Goal: Task Accomplishment & Management: Use online tool/utility

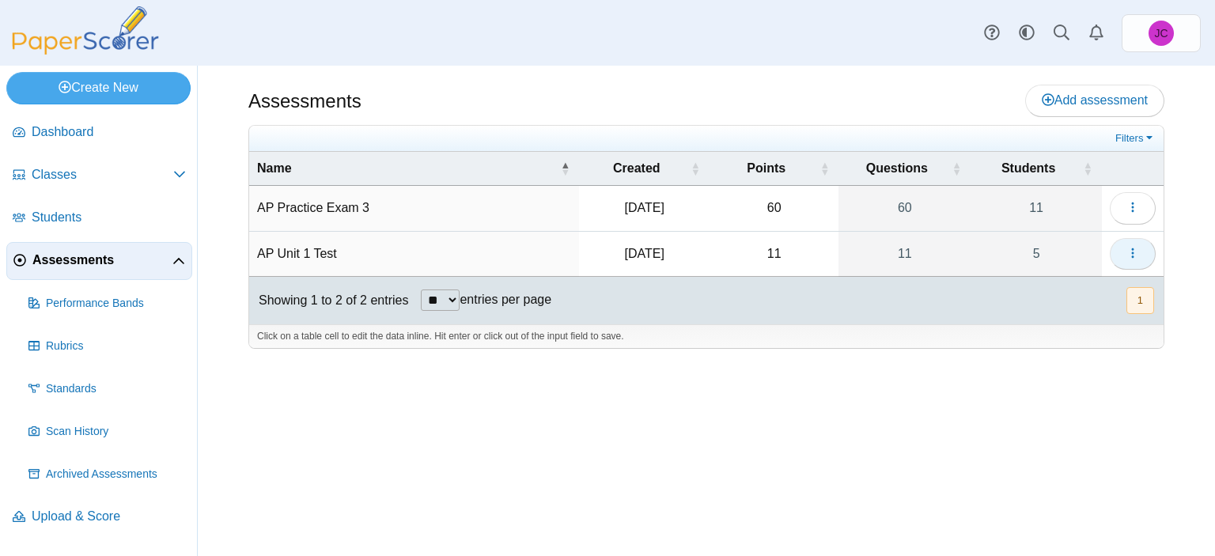
click at [1131, 255] on icon "button" at bounding box center [1132, 253] width 13 height 13
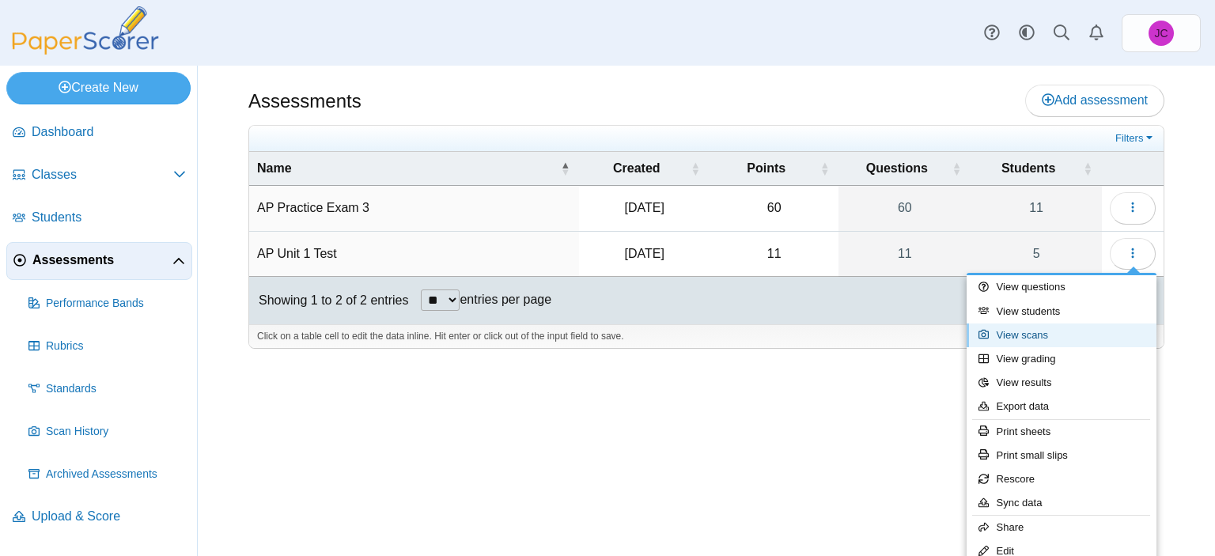
click at [1021, 341] on link "View scans" at bounding box center [1062, 335] width 190 height 24
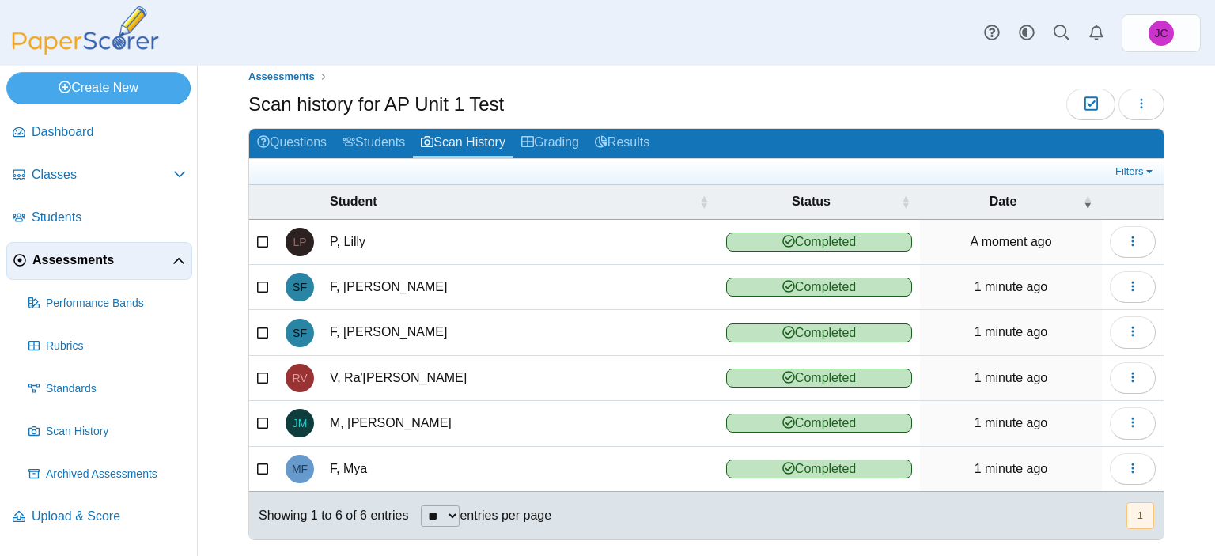
scroll to position [25, 0]
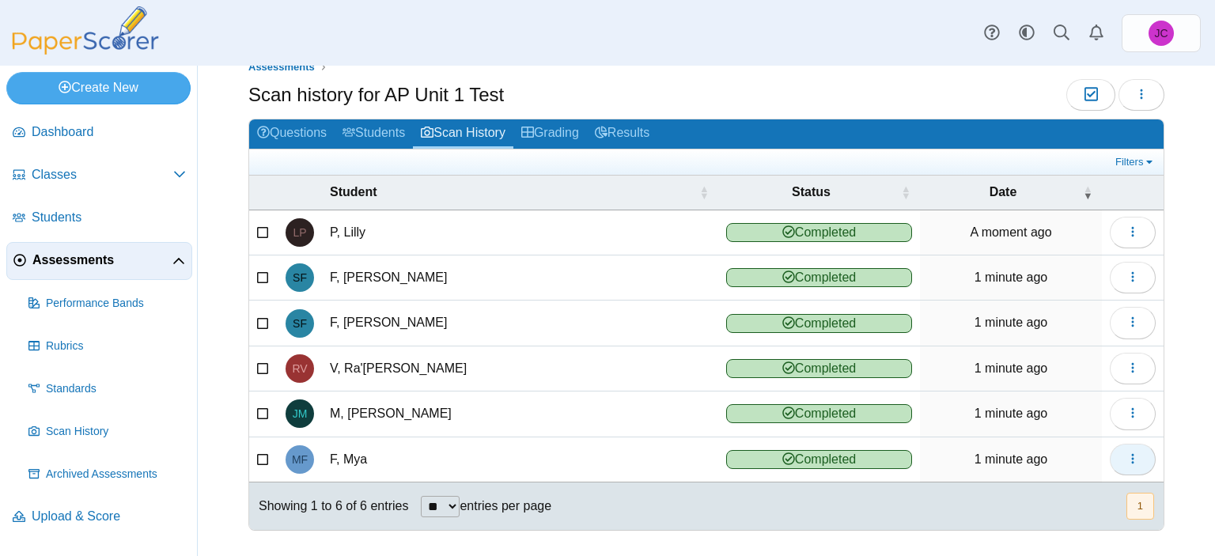
click at [1134, 457] on button "button" at bounding box center [1133, 460] width 46 height 32
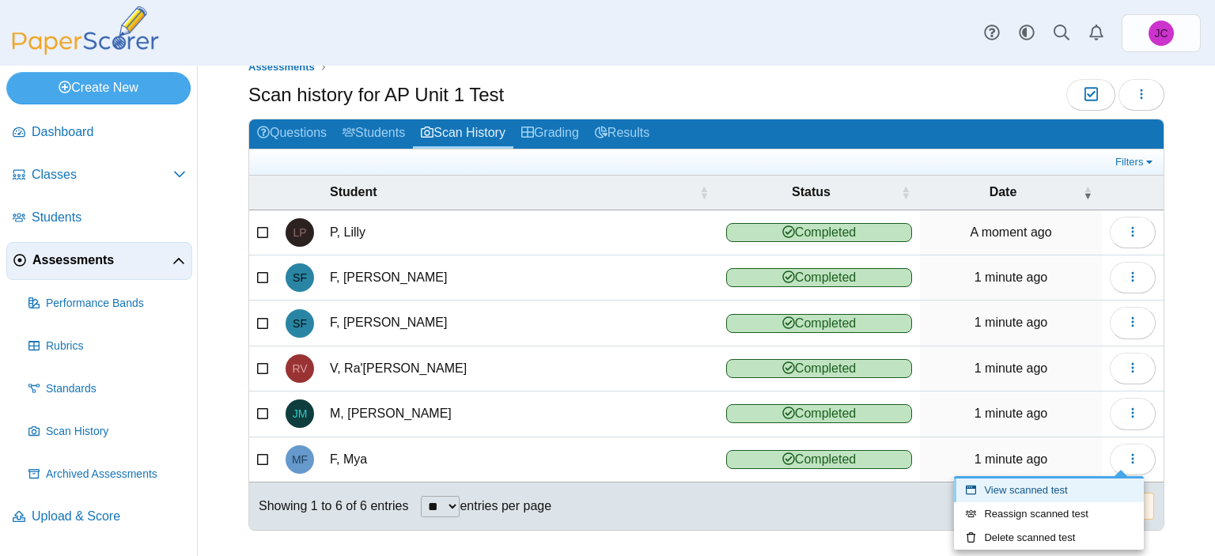
click at [1051, 482] on link "View scanned test" at bounding box center [1049, 491] width 190 height 24
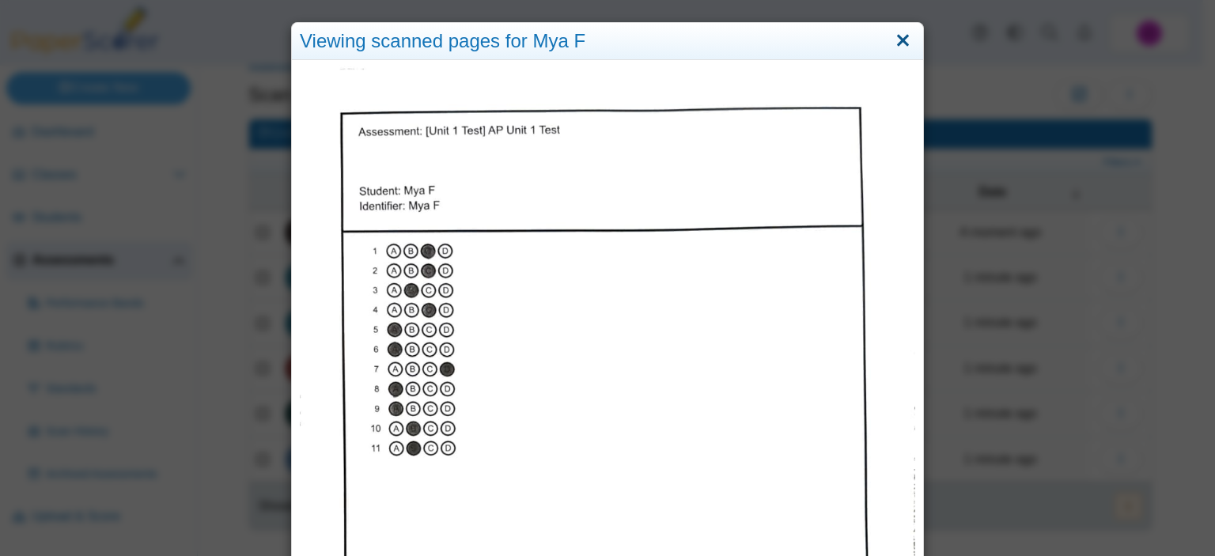
click at [892, 37] on link "Close" at bounding box center [903, 41] width 25 height 27
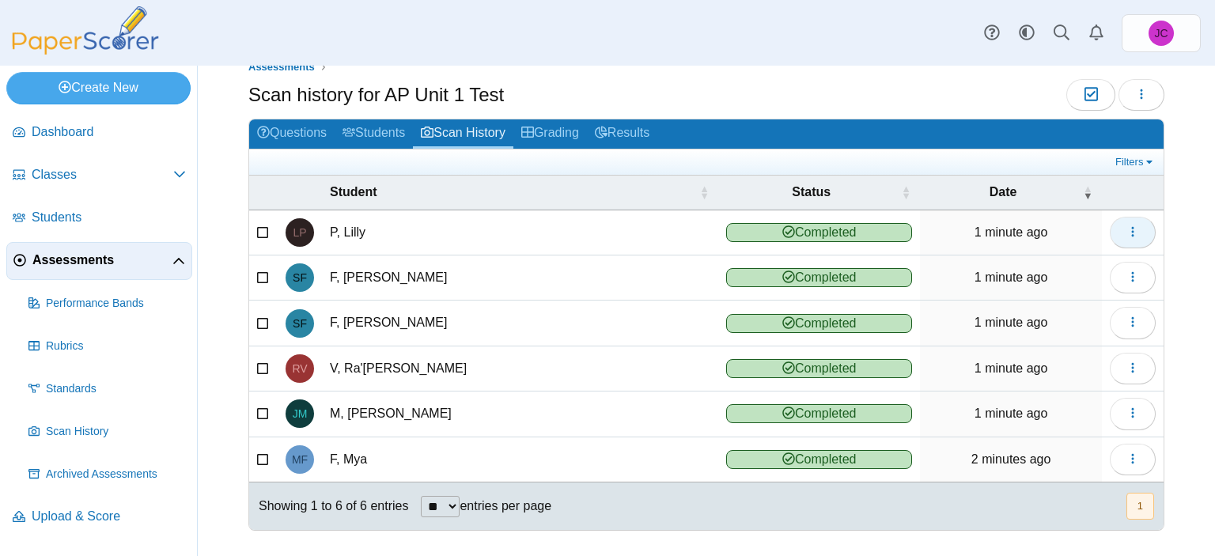
click at [1136, 228] on button "button" at bounding box center [1133, 233] width 46 height 32
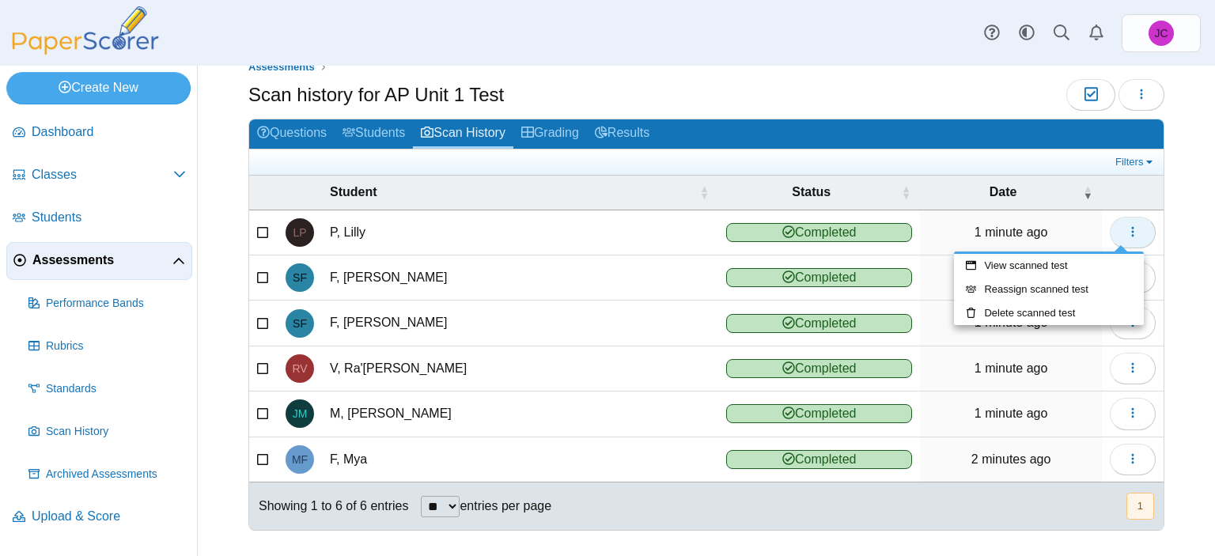
click at [1136, 228] on button "button" at bounding box center [1133, 233] width 46 height 32
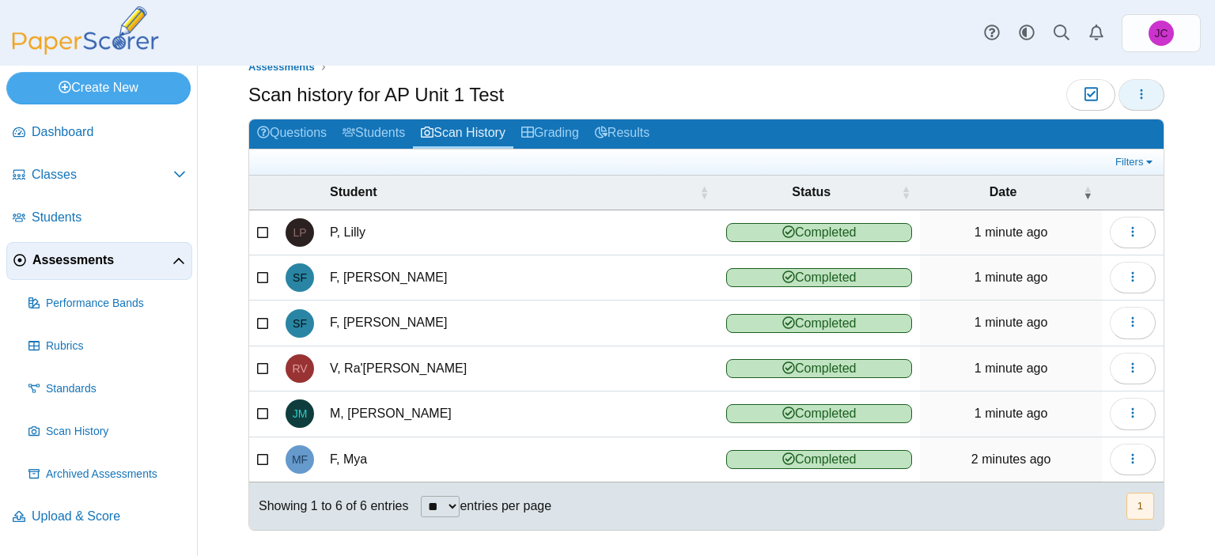
click at [1118, 96] on button "button" at bounding box center [1141, 95] width 46 height 32
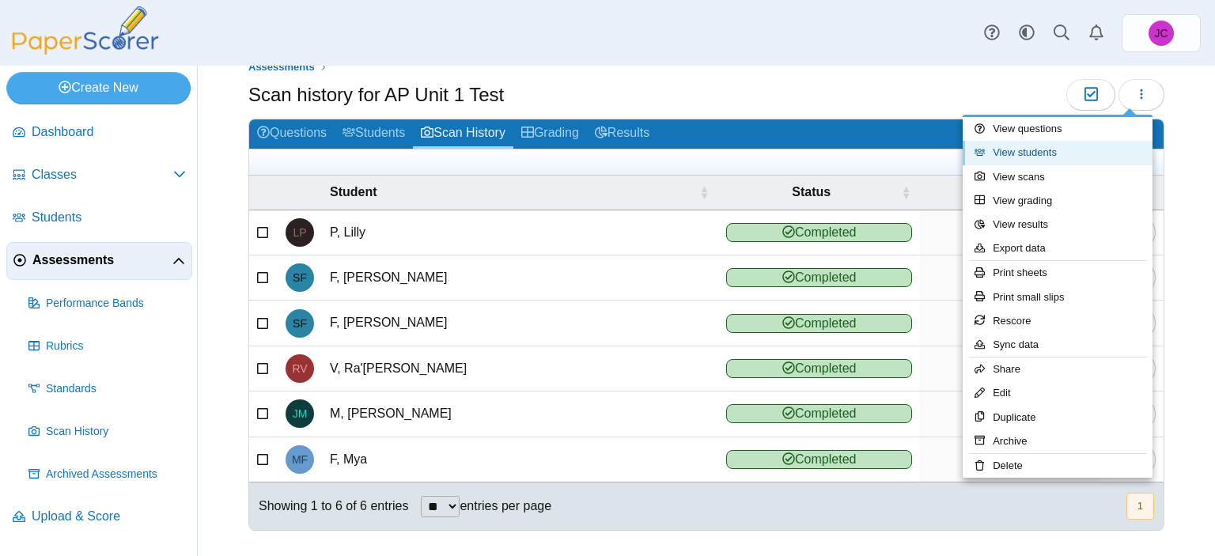
click at [1060, 152] on link "View students" at bounding box center [1058, 153] width 190 height 24
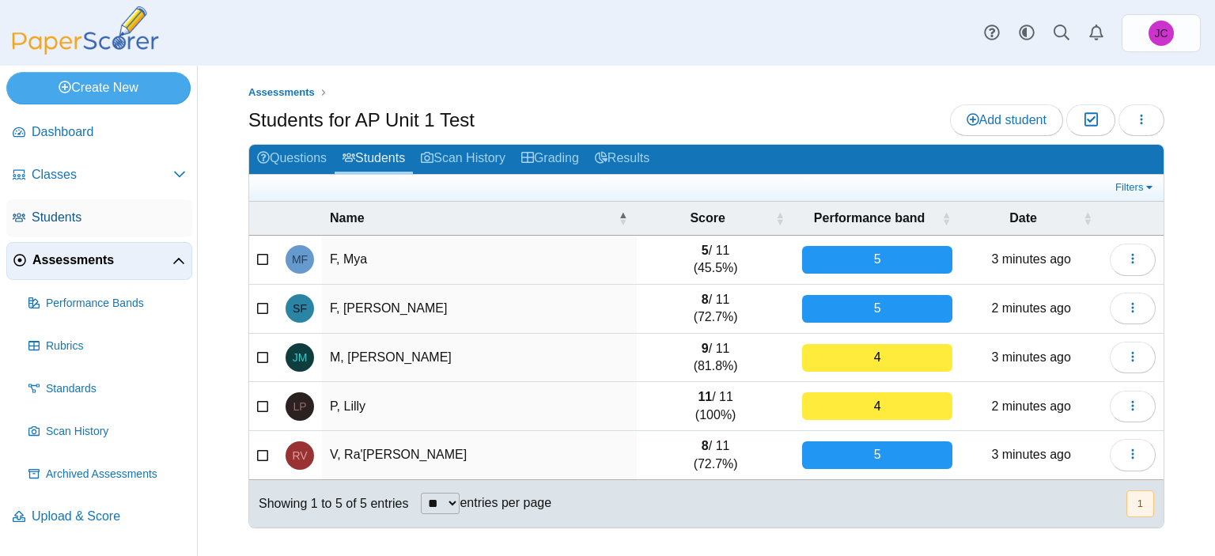
click at [89, 217] on span "Students" at bounding box center [109, 217] width 154 height 17
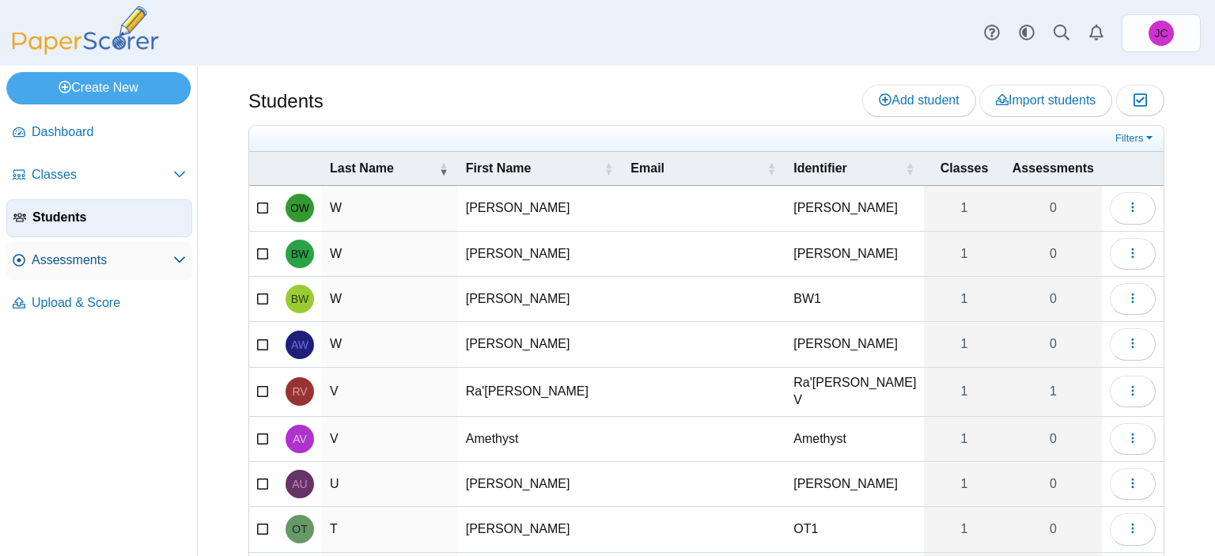
click at [84, 270] on link "Assessments" at bounding box center [99, 261] width 186 height 38
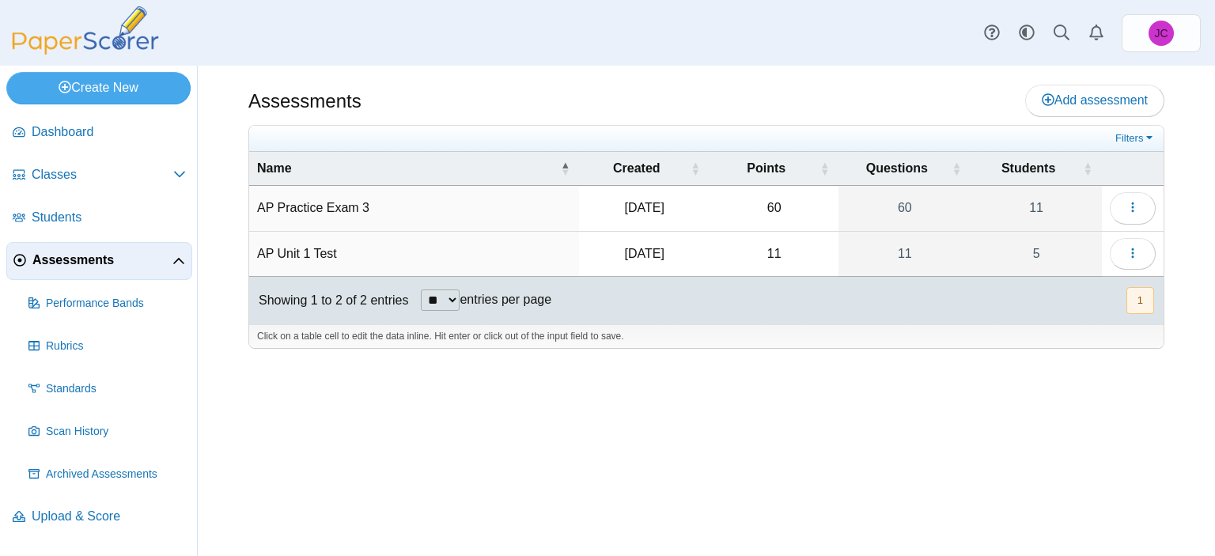
click at [285, 246] on td "AP Unit 1 Test" at bounding box center [414, 254] width 330 height 45
click at [1118, 244] on button "button" at bounding box center [1133, 254] width 46 height 32
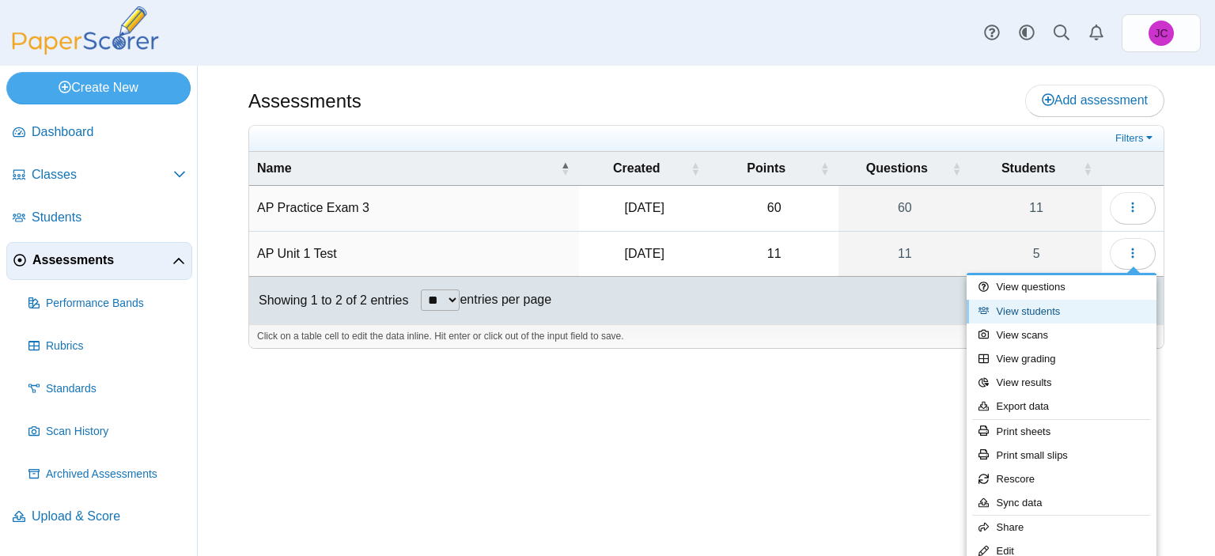
click at [1069, 303] on link "View students" at bounding box center [1062, 312] width 190 height 24
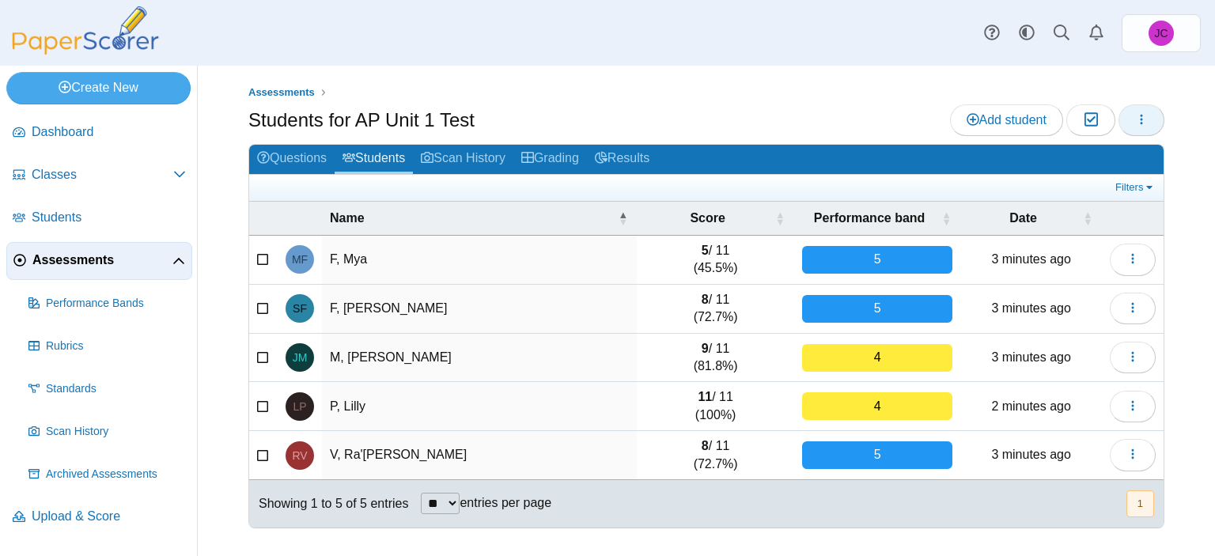
click at [1152, 123] on button "button" at bounding box center [1141, 120] width 46 height 32
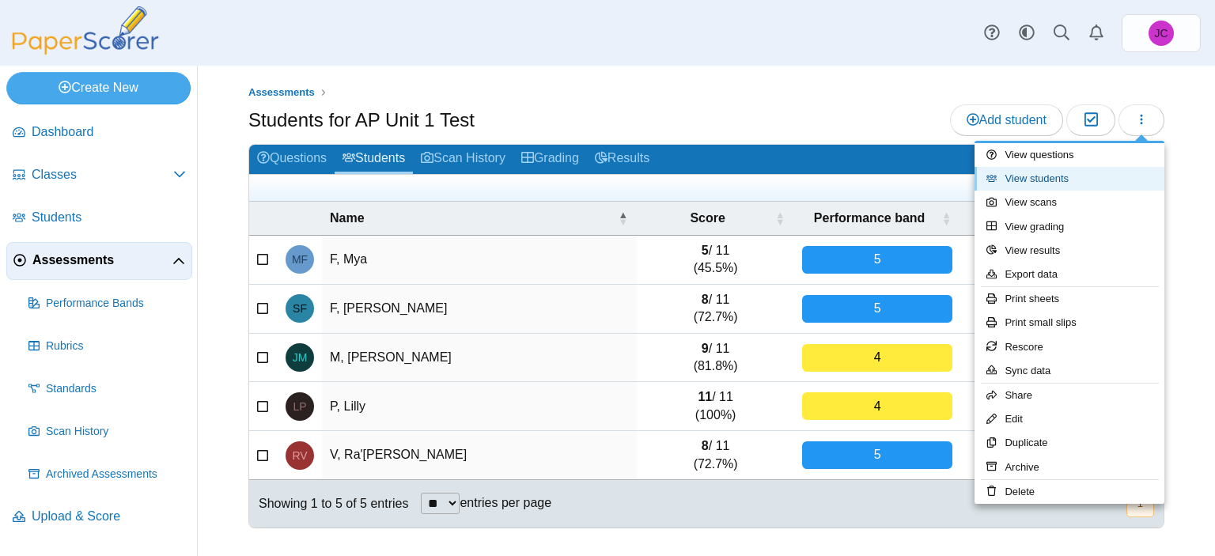
click at [1067, 171] on link "View students" at bounding box center [1069, 179] width 190 height 24
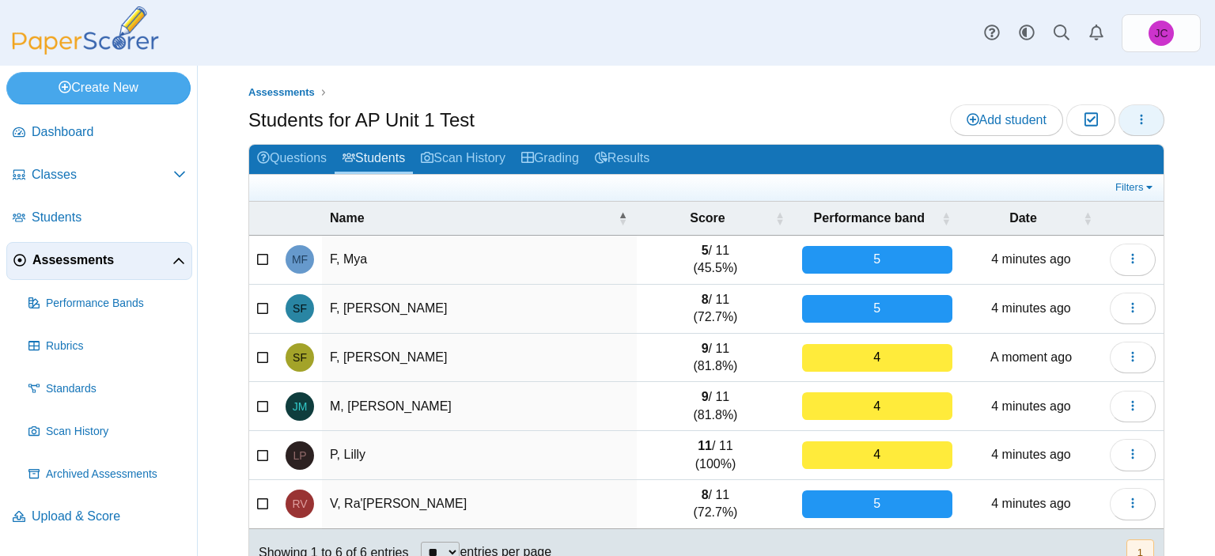
click at [1141, 125] on button "button" at bounding box center [1141, 120] width 46 height 32
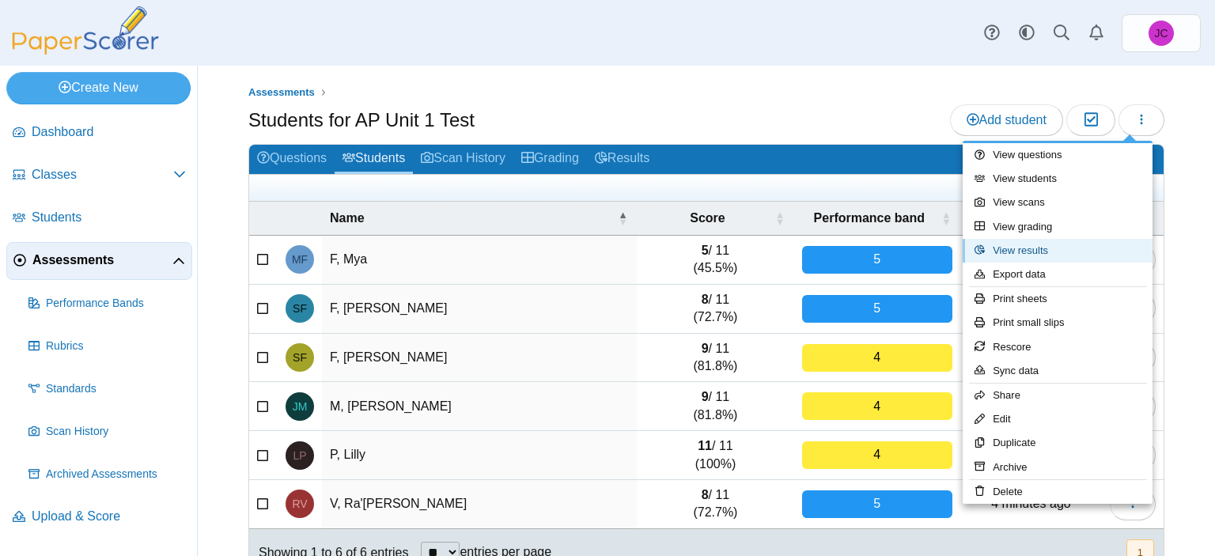
click at [1057, 248] on link "View results" at bounding box center [1058, 251] width 190 height 24
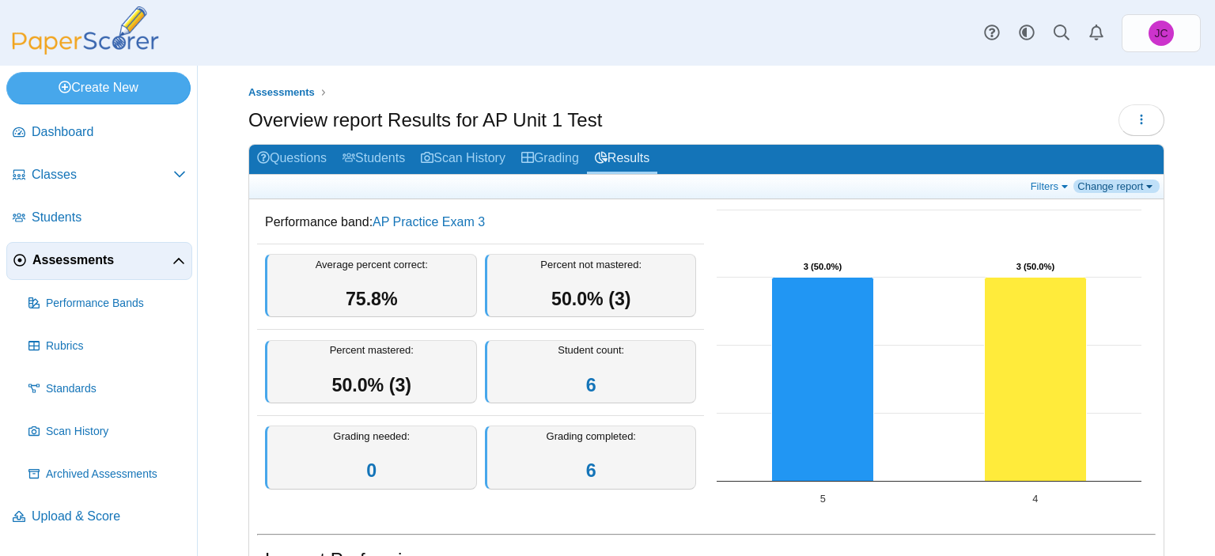
click at [1074, 187] on link "Change report" at bounding box center [1116, 186] width 86 height 13
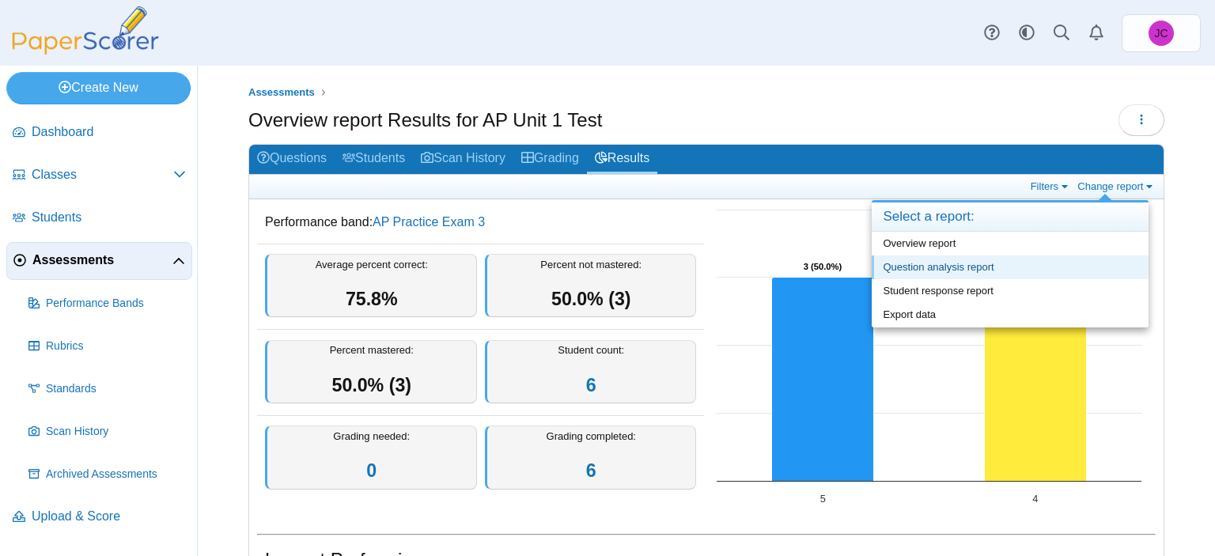
click at [999, 262] on link "Question analysis report" at bounding box center [1010, 267] width 277 height 24
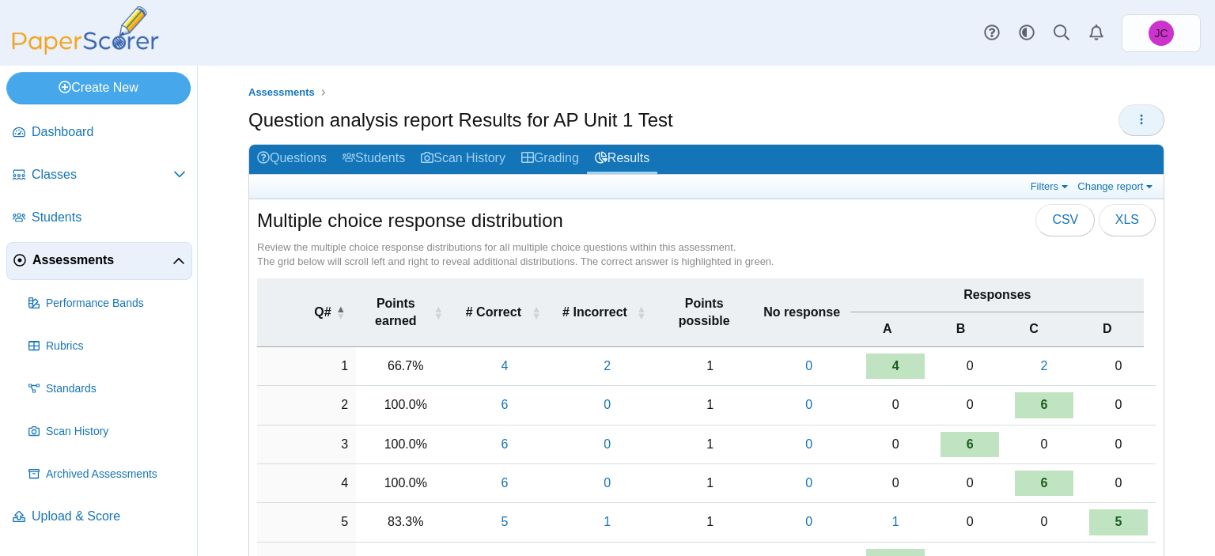
click at [1139, 117] on button "button" at bounding box center [1141, 120] width 46 height 32
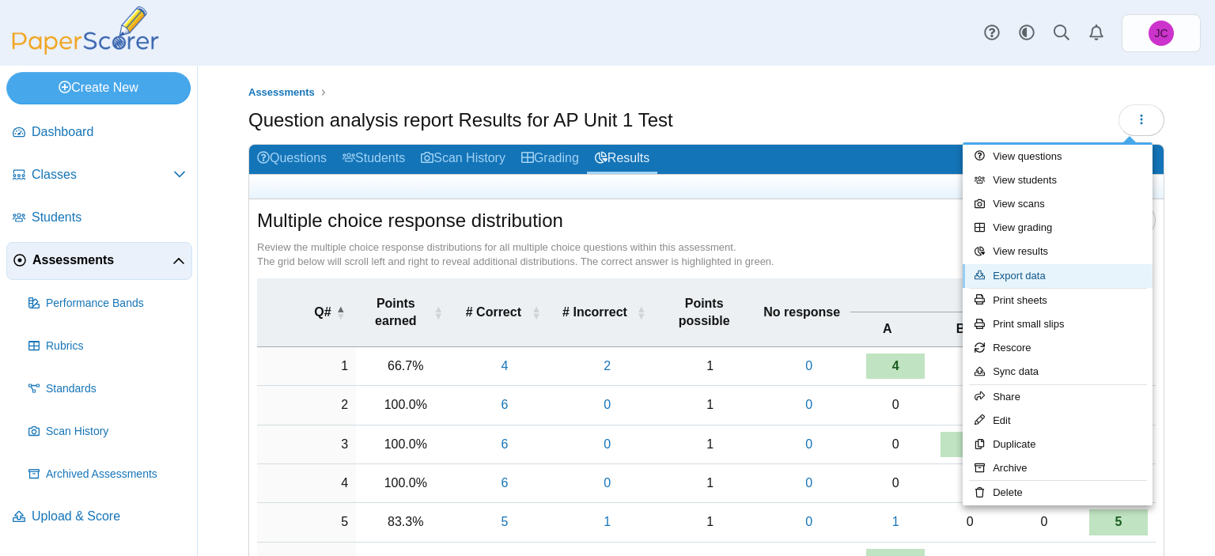
click at [1029, 265] on link "Export data" at bounding box center [1058, 276] width 190 height 24
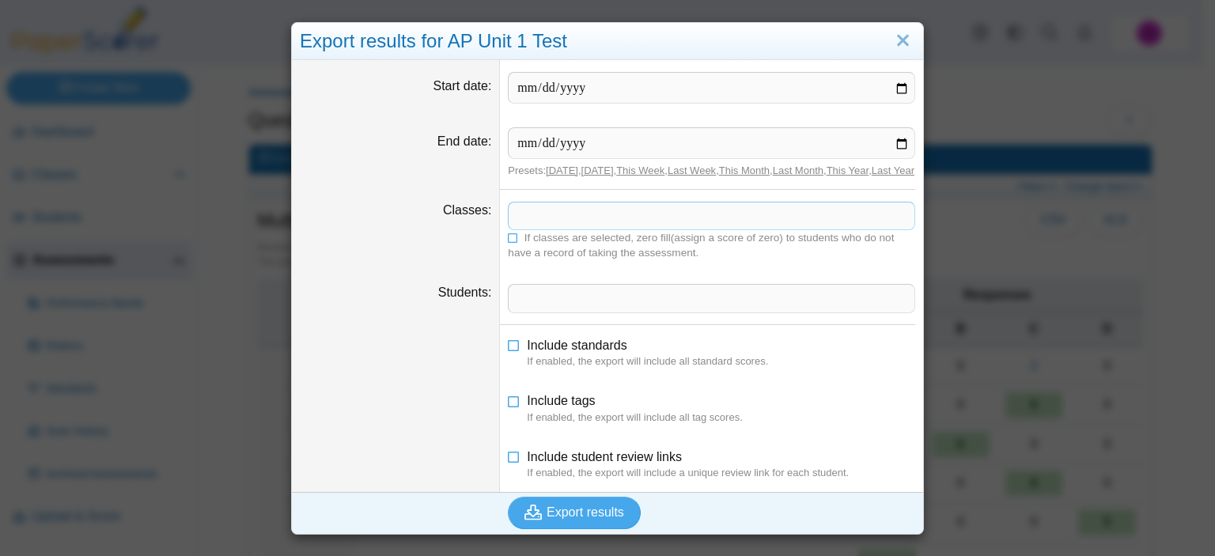
click at [539, 223] on span at bounding box center [712, 215] width 406 height 27
click at [517, 312] on span at bounding box center [712, 298] width 406 height 27
click at [902, 44] on link "Close" at bounding box center [903, 41] width 25 height 27
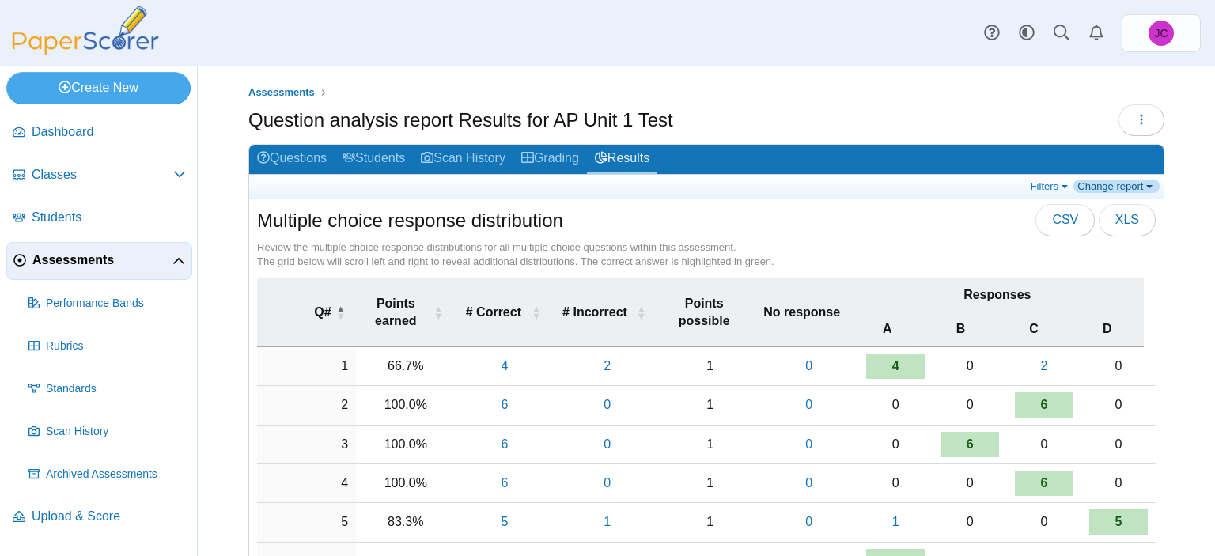
click at [1125, 188] on link "Change report" at bounding box center [1116, 186] width 86 height 13
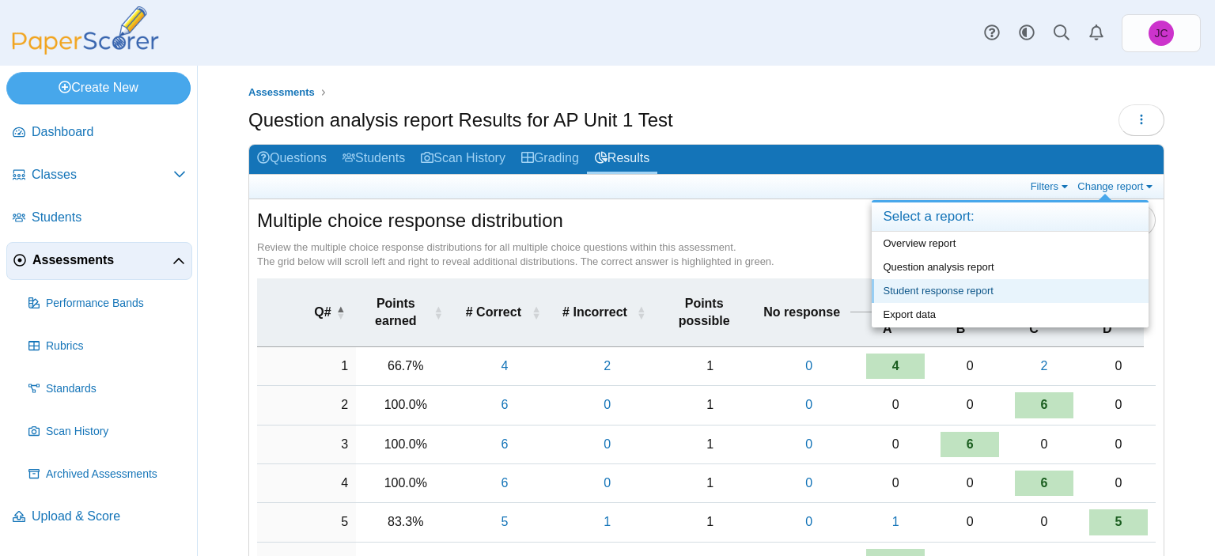
click at [965, 294] on link "Student response report" at bounding box center [1010, 291] width 277 height 24
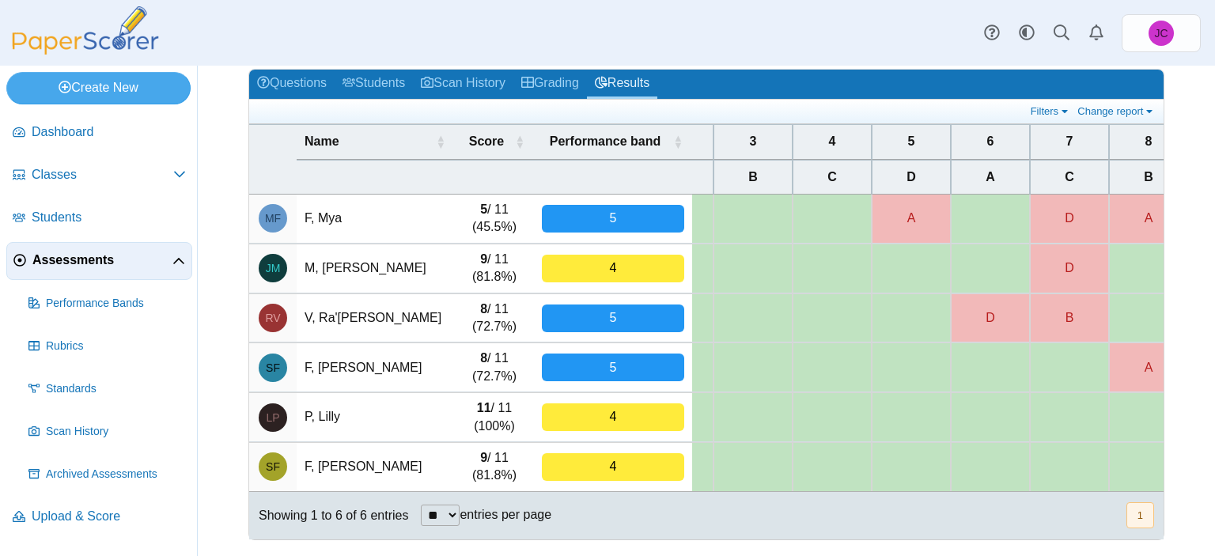
scroll to position [0, 81]
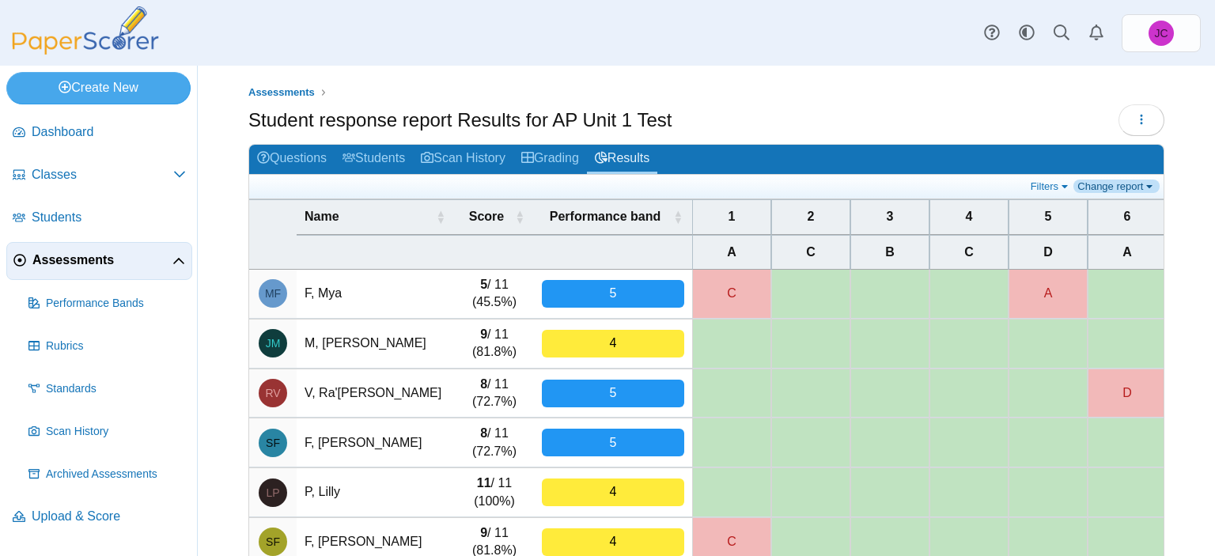
click at [1086, 182] on link "Change report" at bounding box center [1116, 186] width 86 height 13
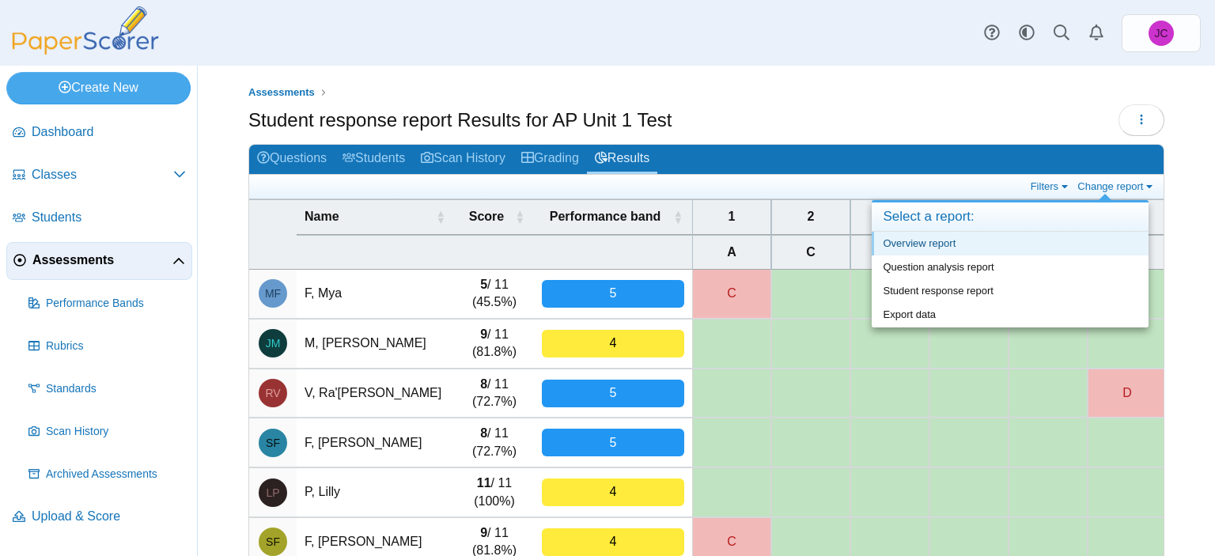
click at [955, 236] on link "Overview report" at bounding box center [1010, 244] width 277 height 24
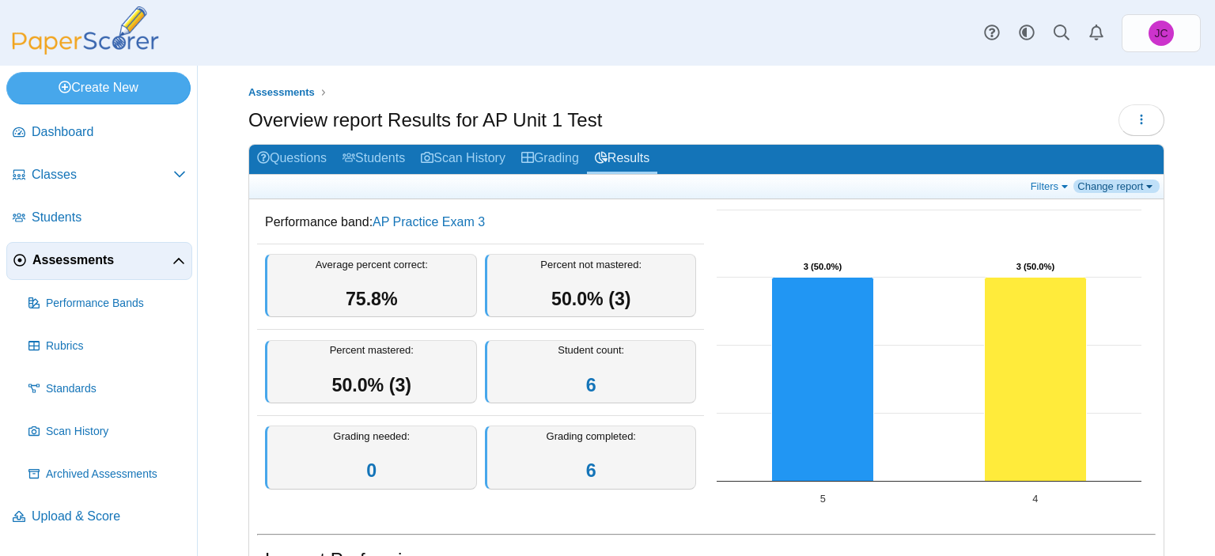
click at [1116, 187] on link "Change report" at bounding box center [1116, 186] width 86 height 13
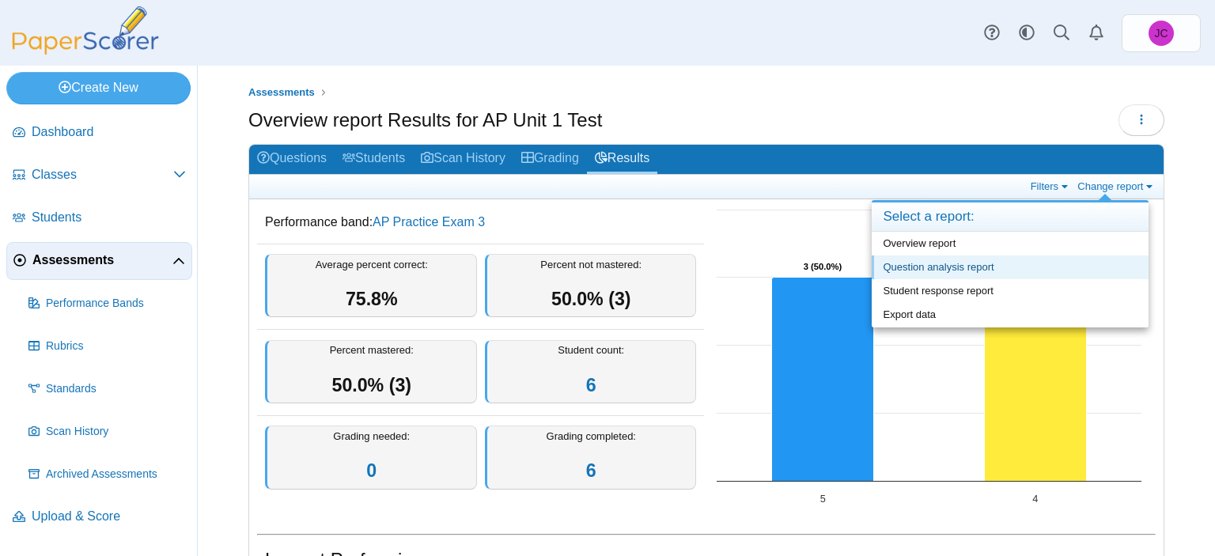
click at [1003, 265] on link "Question analysis report" at bounding box center [1010, 267] width 277 height 24
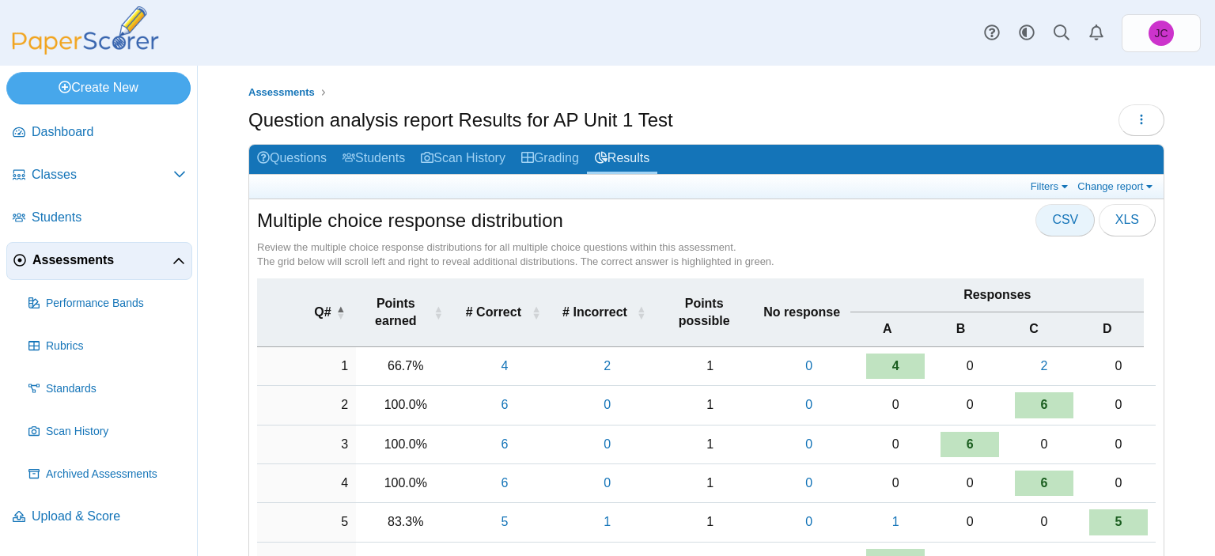
click at [1070, 215] on span "CSV" at bounding box center [1065, 219] width 26 height 13
click at [1121, 213] on span "XLS" at bounding box center [1127, 219] width 24 height 13
click at [1135, 122] on icon "button" at bounding box center [1141, 119] width 13 height 13
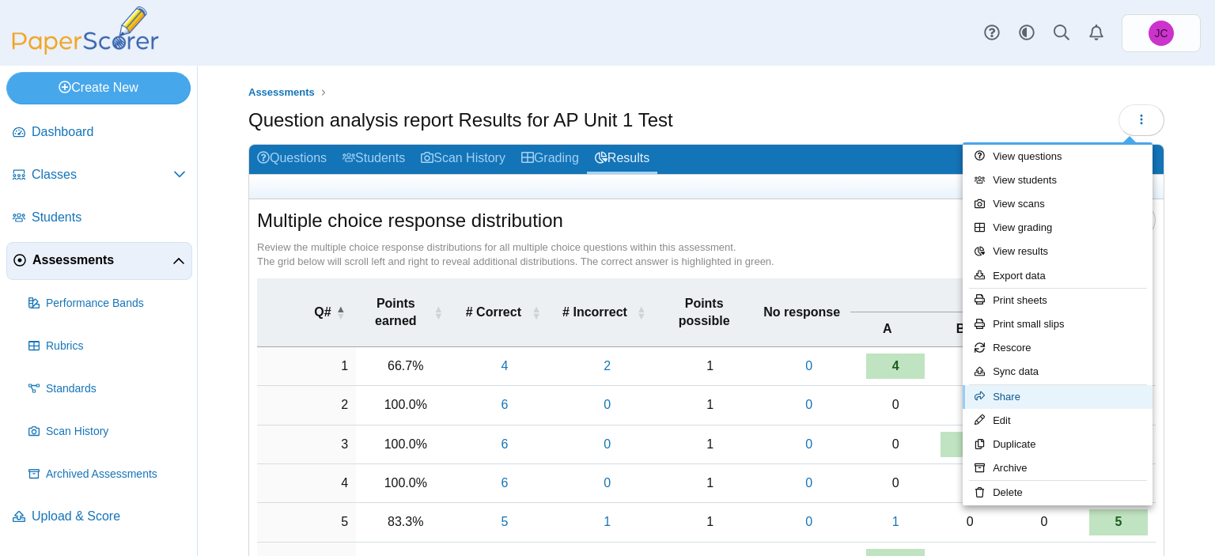
click at [1016, 392] on link "Share" at bounding box center [1058, 397] width 190 height 24
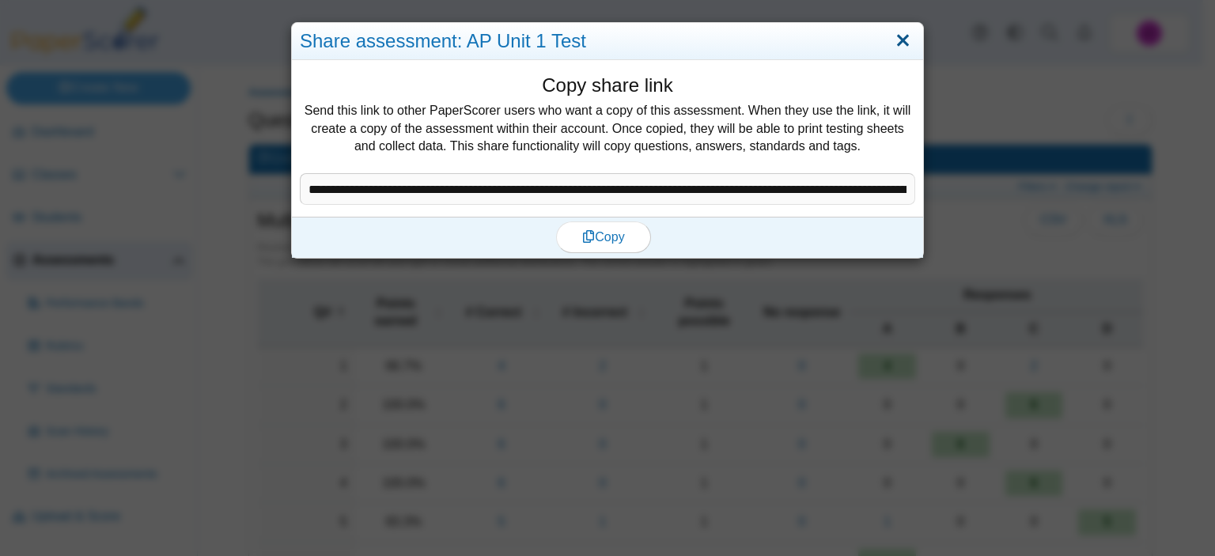
click at [891, 36] on link "Close" at bounding box center [903, 41] width 25 height 27
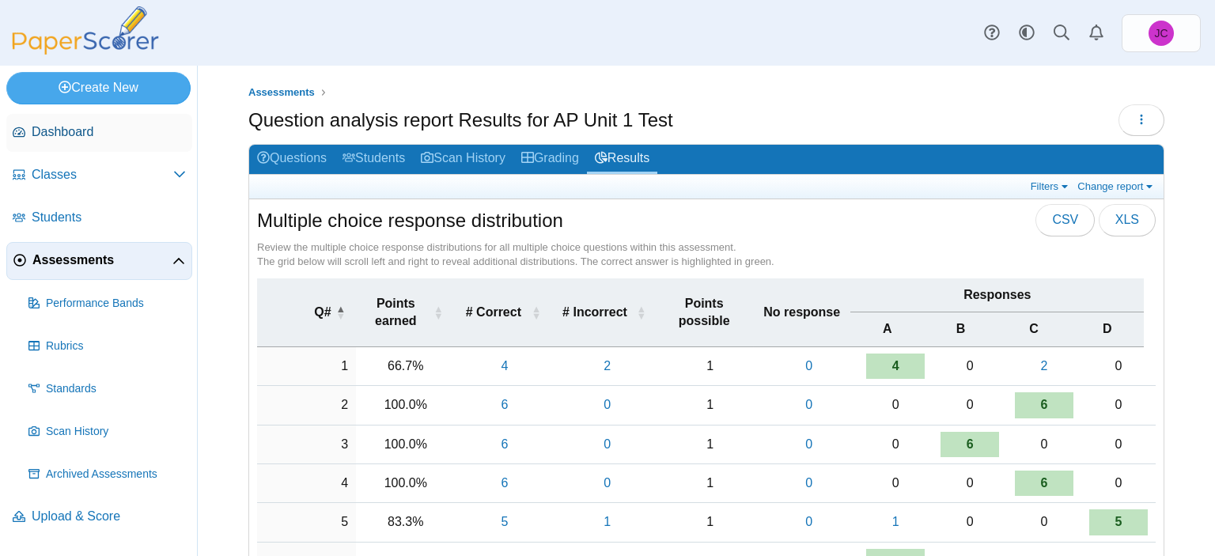
click at [63, 127] on span "Dashboard" at bounding box center [109, 131] width 154 height 17
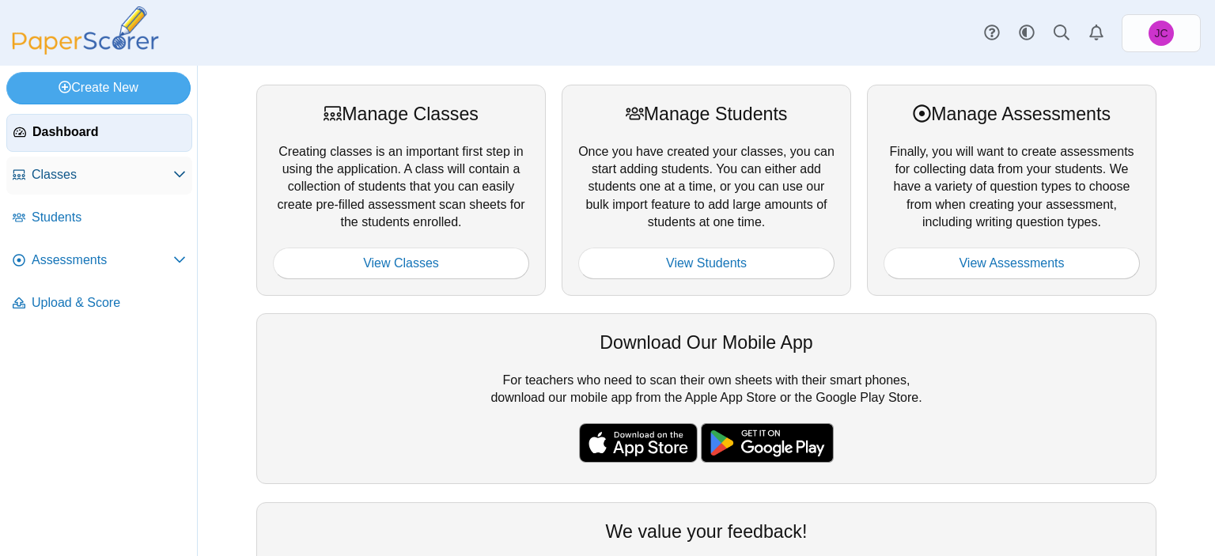
click at [76, 176] on span "Classes" at bounding box center [103, 174] width 142 height 17
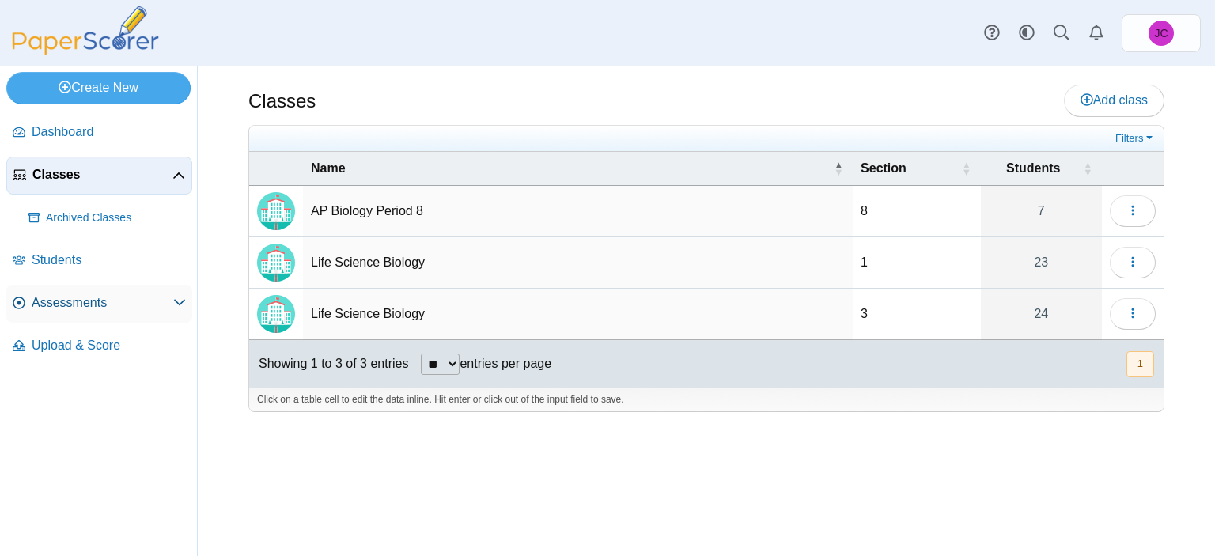
click at [112, 298] on span "Assessments" at bounding box center [103, 302] width 142 height 17
